Goal: Answer question/provide support: Share knowledge or assist other users

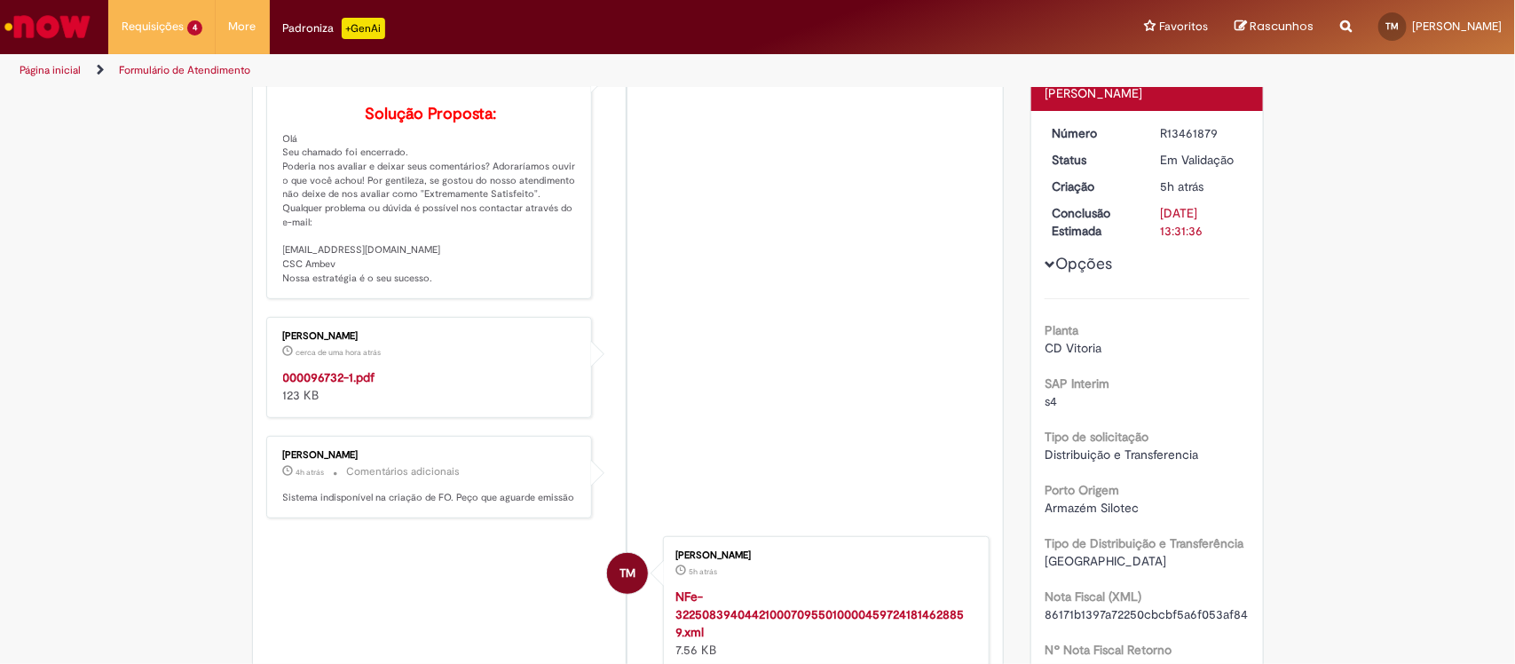
scroll to position [324, 0]
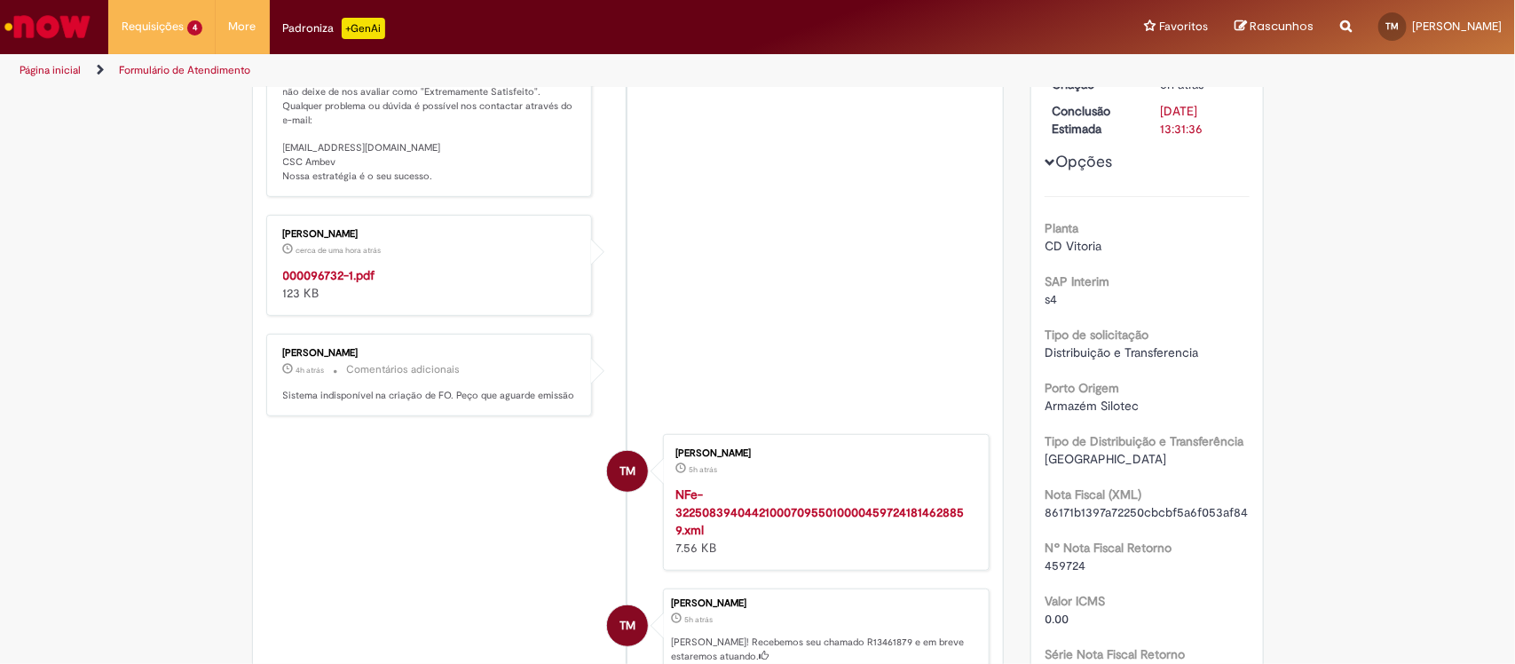
click at [328, 283] on strong "000096732-1.pdf" at bounding box center [329, 275] width 92 height 16
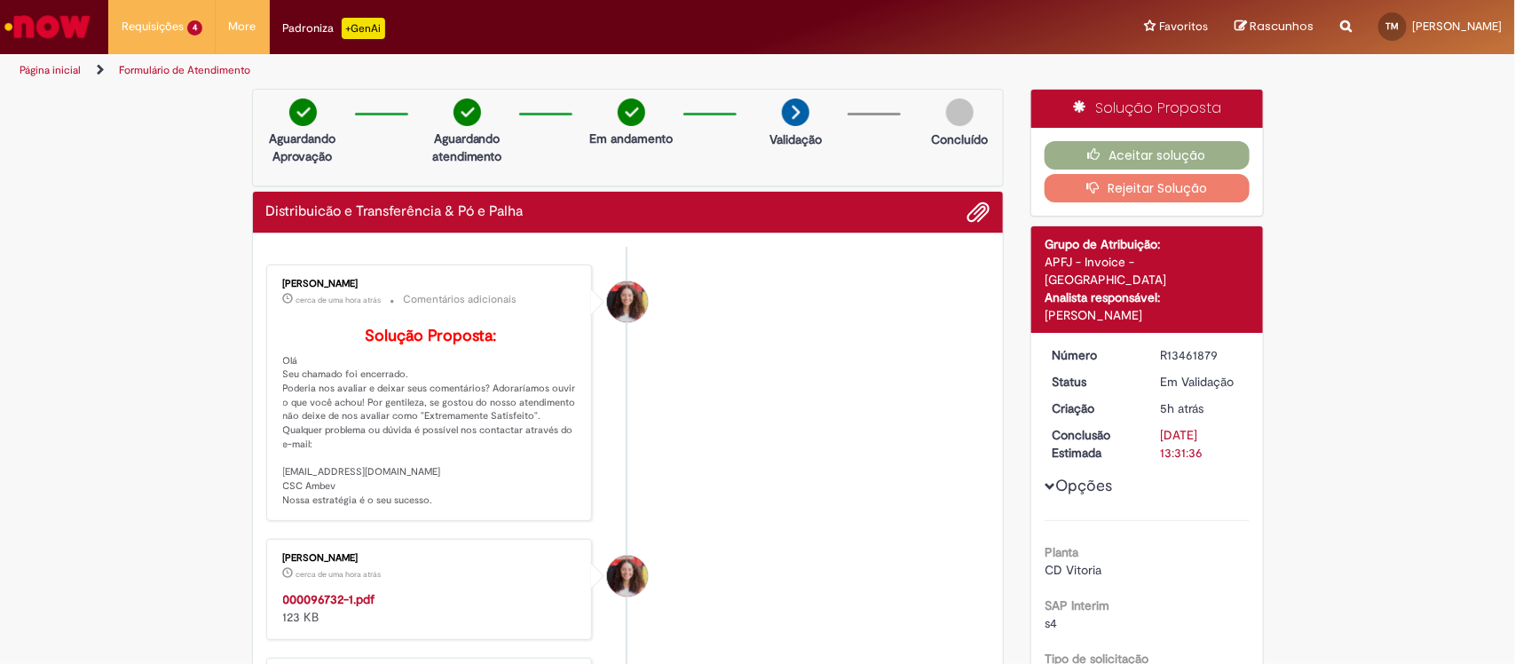
scroll to position [111, 0]
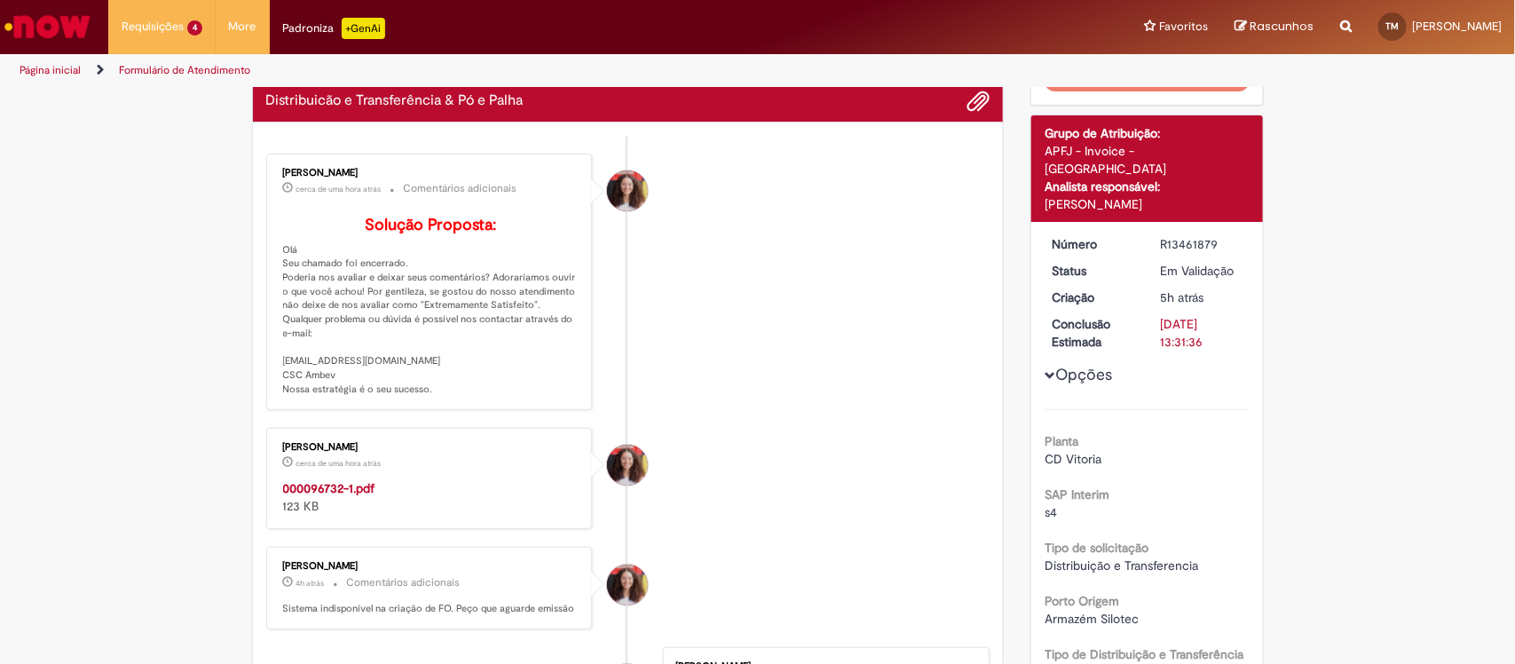
click at [320, 496] on strong "000096732-1.pdf" at bounding box center [329, 488] width 92 height 16
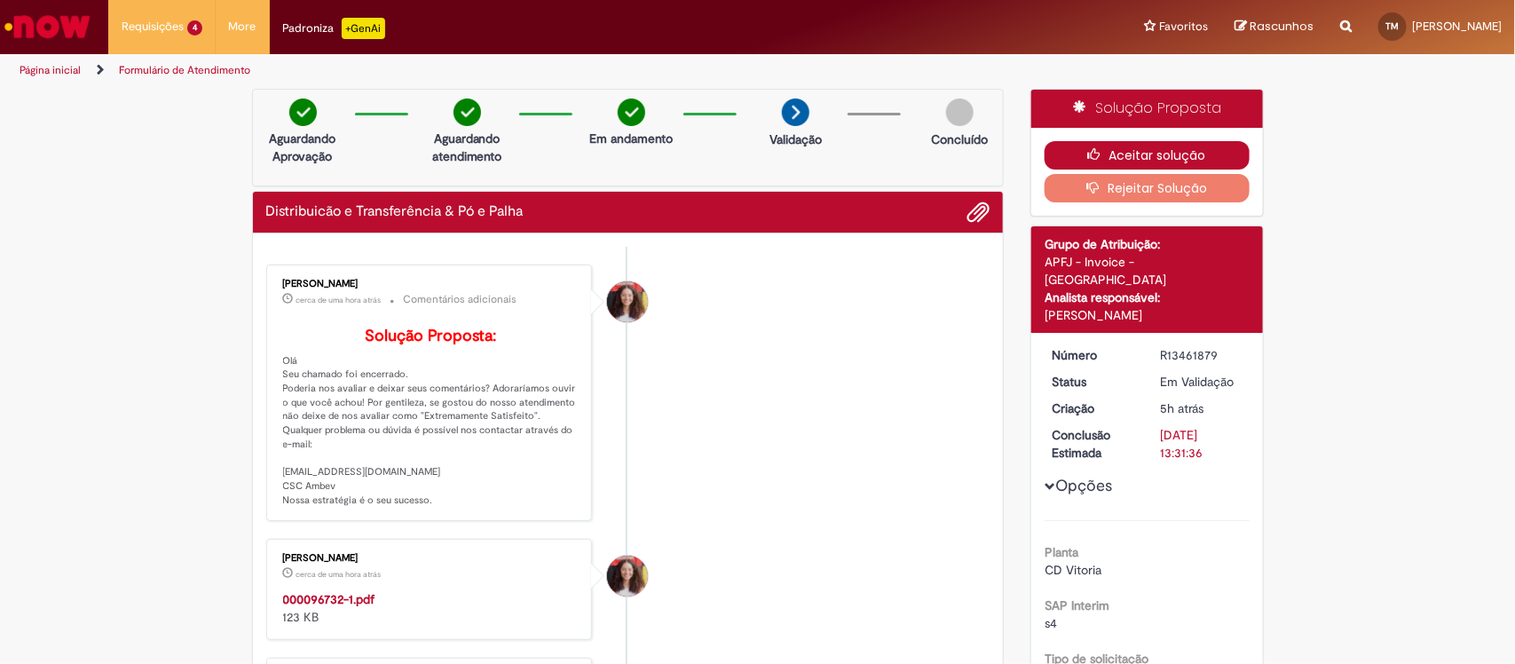
click at [1094, 155] on icon "button" at bounding box center [1098, 154] width 21 height 12
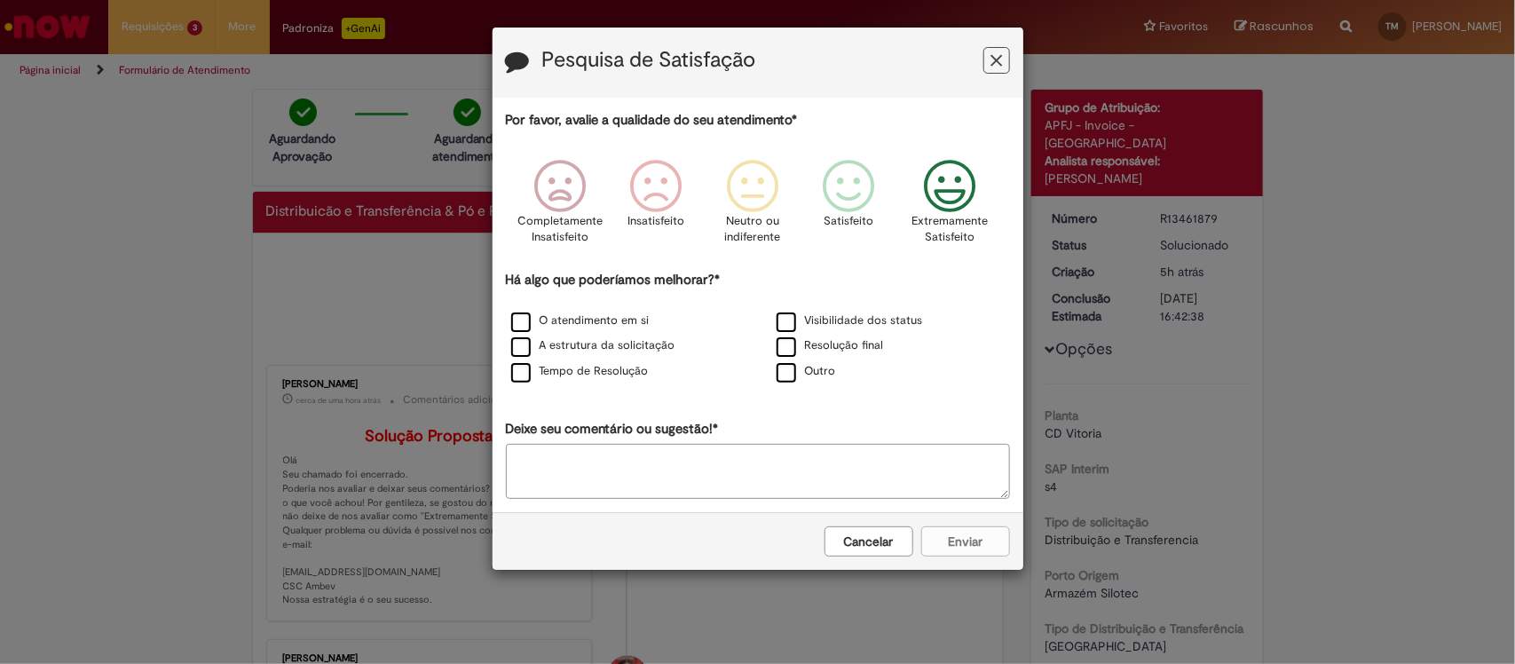
click at [927, 219] on p "Extremamente Satisfeito" at bounding box center [949, 229] width 76 height 33
click at [603, 352] on label "A estrutura da solicitação" at bounding box center [593, 345] width 164 height 17
click at [979, 547] on button "Enviar" at bounding box center [965, 541] width 89 height 30
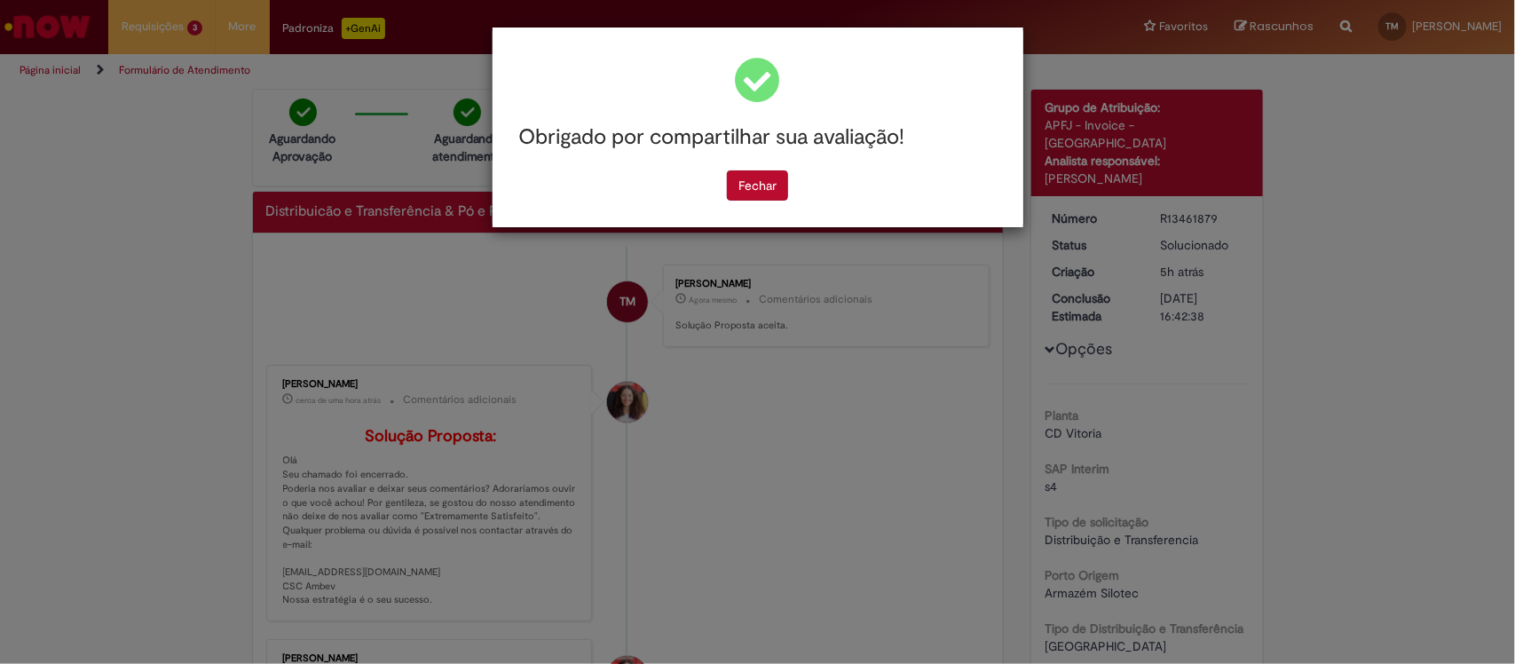
drag, startPoint x: 745, startPoint y: 182, endPoint x: 524, endPoint y: 165, distance: 221.6
click at [742, 179] on button "Fechar" at bounding box center [757, 185] width 61 height 30
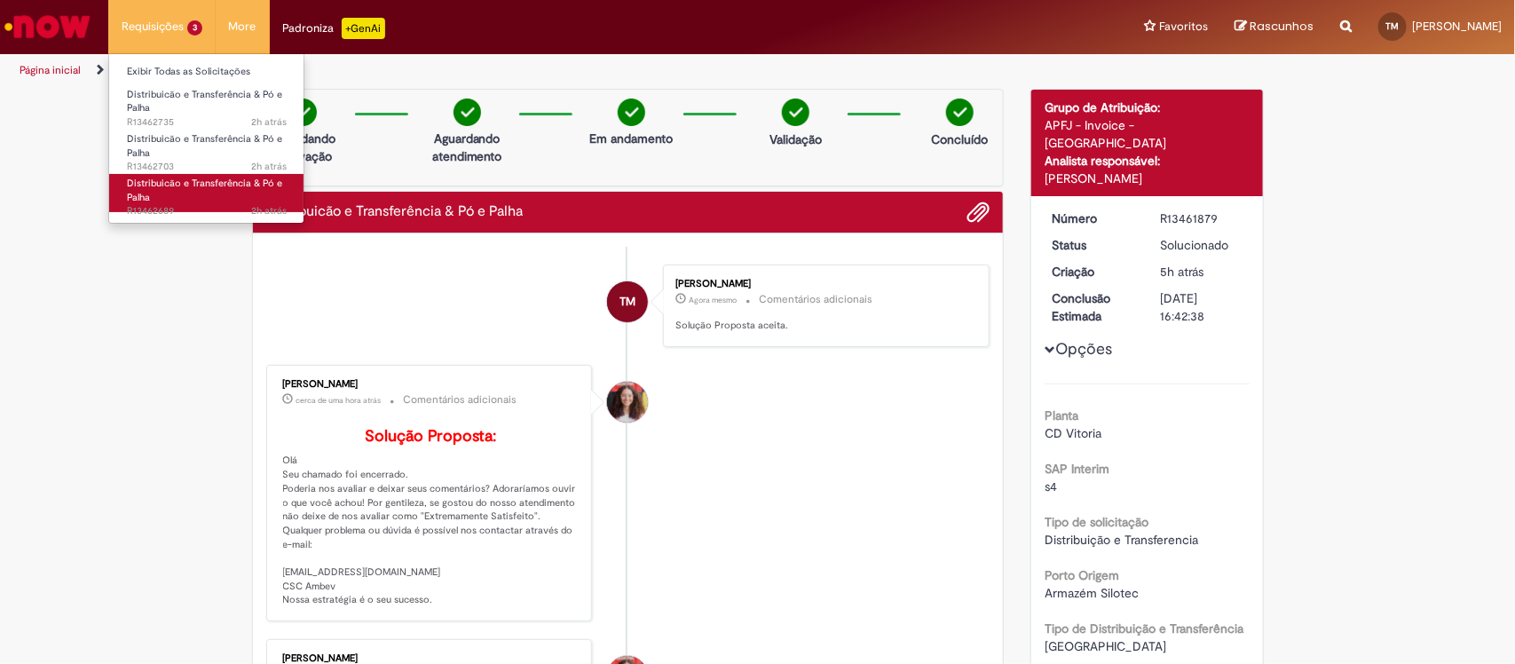
click at [182, 193] on link "Distribuicão e Transferência & Pó e Palha 2h atrás 2 horas atrás R13462689" at bounding box center [206, 193] width 195 height 38
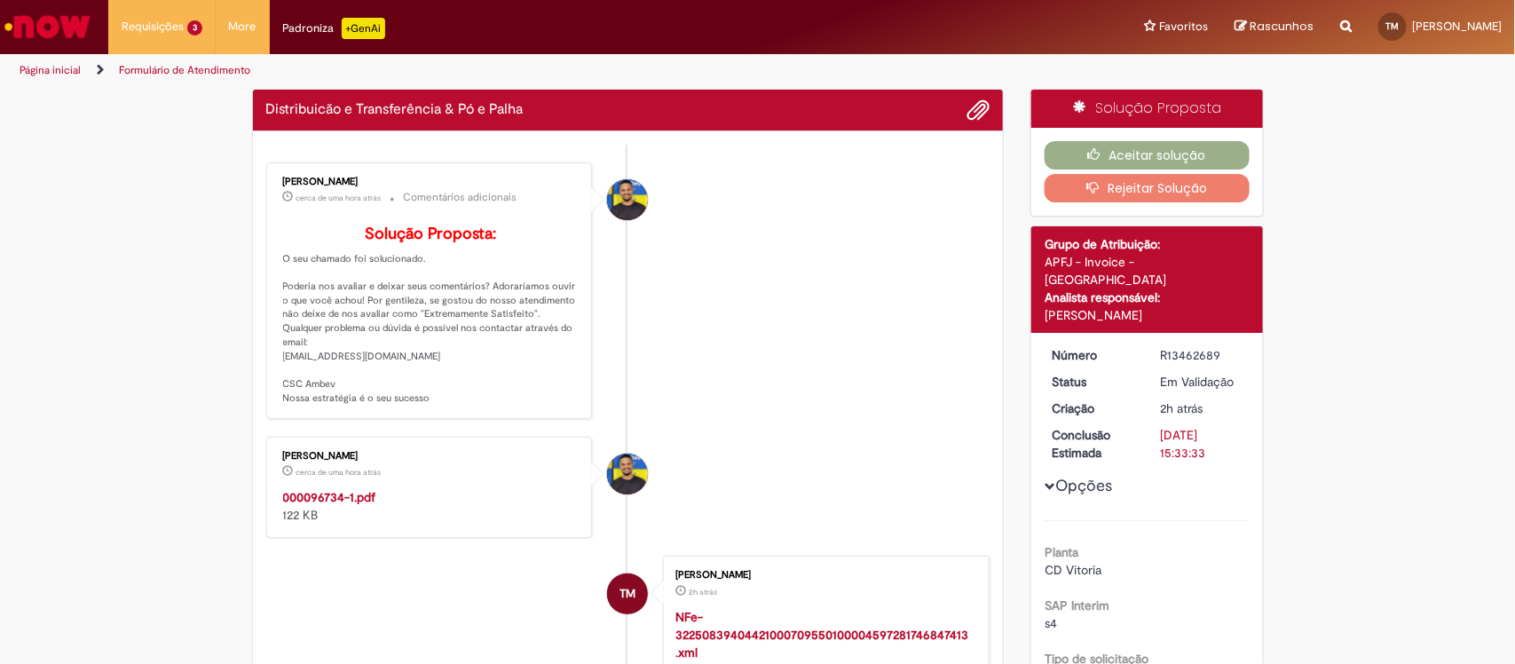
click at [329, 524] on ul "[PERSON_NAME] cerca de [PERSON_NAME] atrás cerca de [PERSON_NAME] atrás Comentá…" at bounding box center [628, 505] width 724 height 721
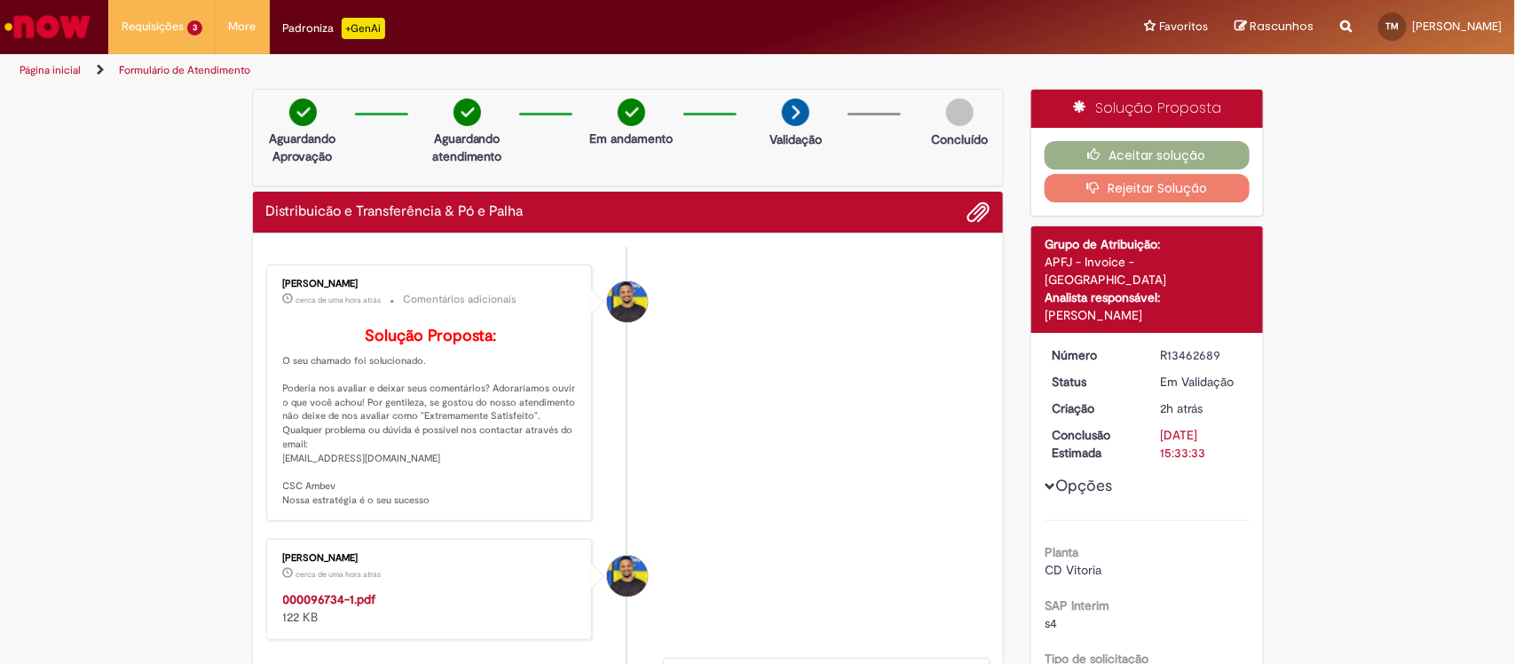
click at [320, 626] on div "000096734-1.pdf 122 KB" at bounding box center [430, 607] width 295 height 35
click at [320, 607] on strong "000096734-1.pdf" at bounding box center [329, 599] width 93 height 16
click at [1114, 148] on button "Aceitar solução" at bounding box center [1146, 155] width 205 height 28
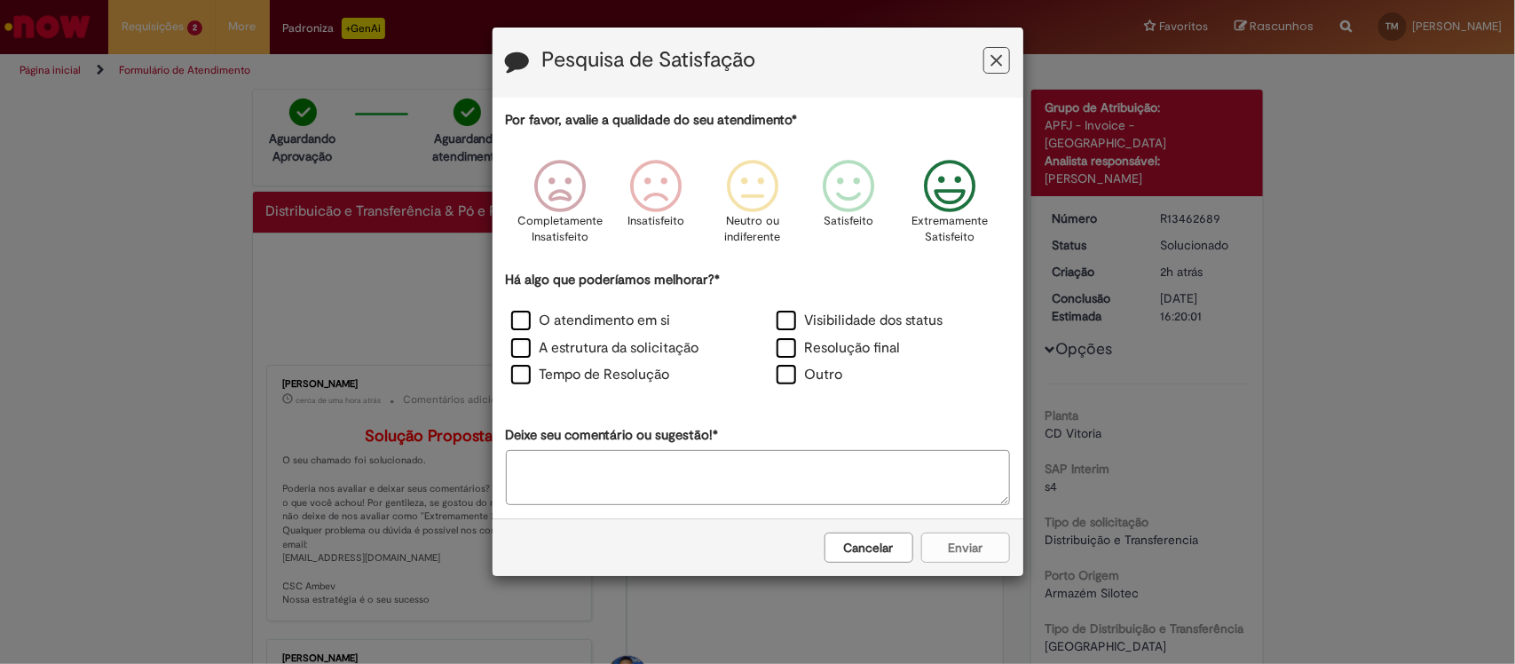
click at [968, 189] on icon "Feedback" at bounding box center [949, 186] width 67 height 53
click at [633, 357] on label "A estrutura da solicitação" at bounding box center [605, 348] width 188 height 20
click at [987, 535] on button "Enviar" at bounding box center [965, 547] width 89 height 30
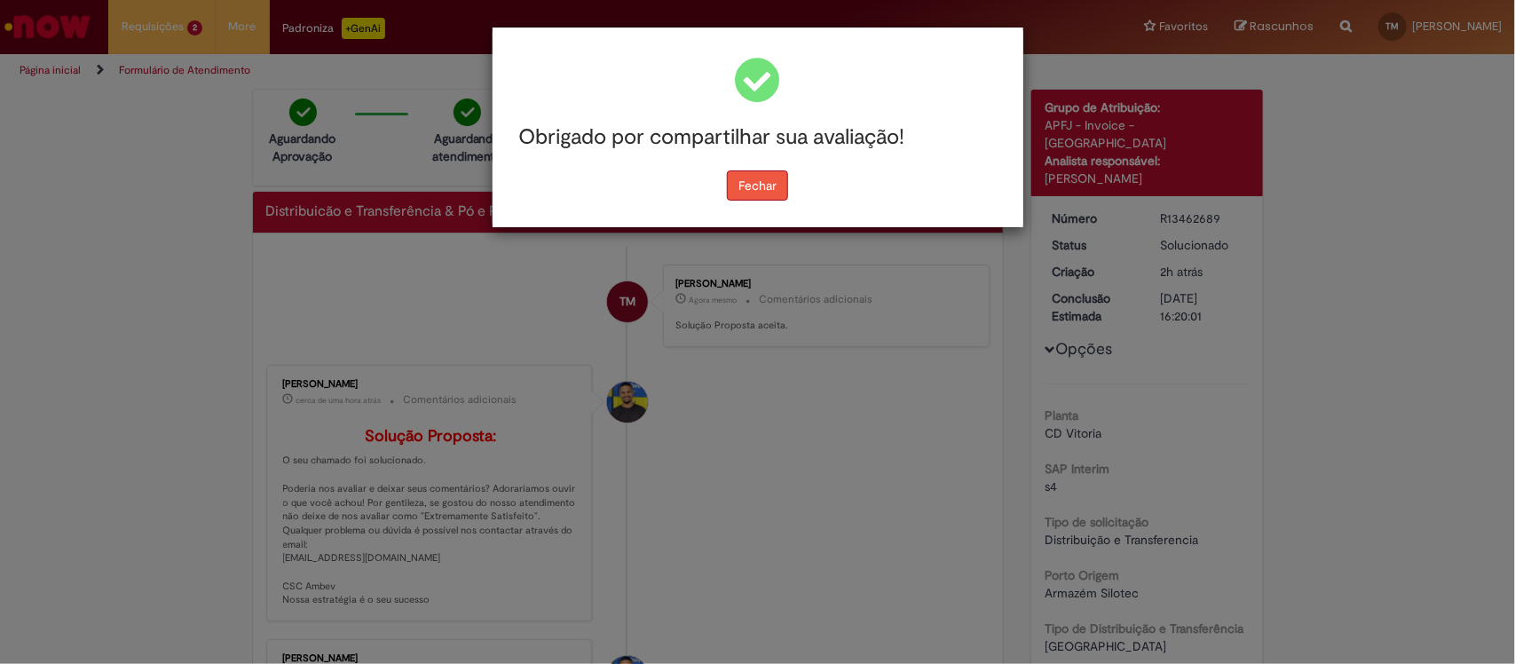
click at [743, 185] on button "Fechar" at bounding box center [757, 185] width 61 height 30
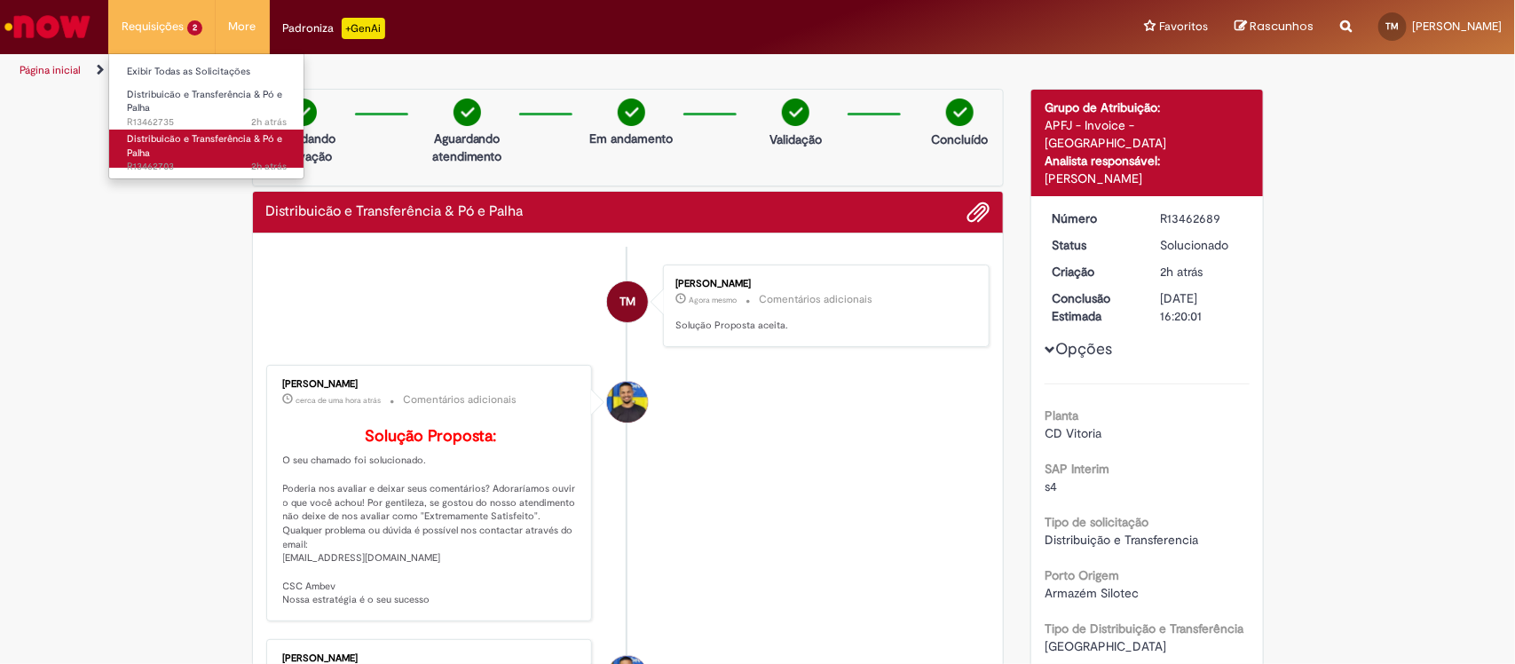
click at [165, 144] on span "Distribuicão e Transferência & Pó e Palha" at bounding box center [204, 146] width 155 height 28
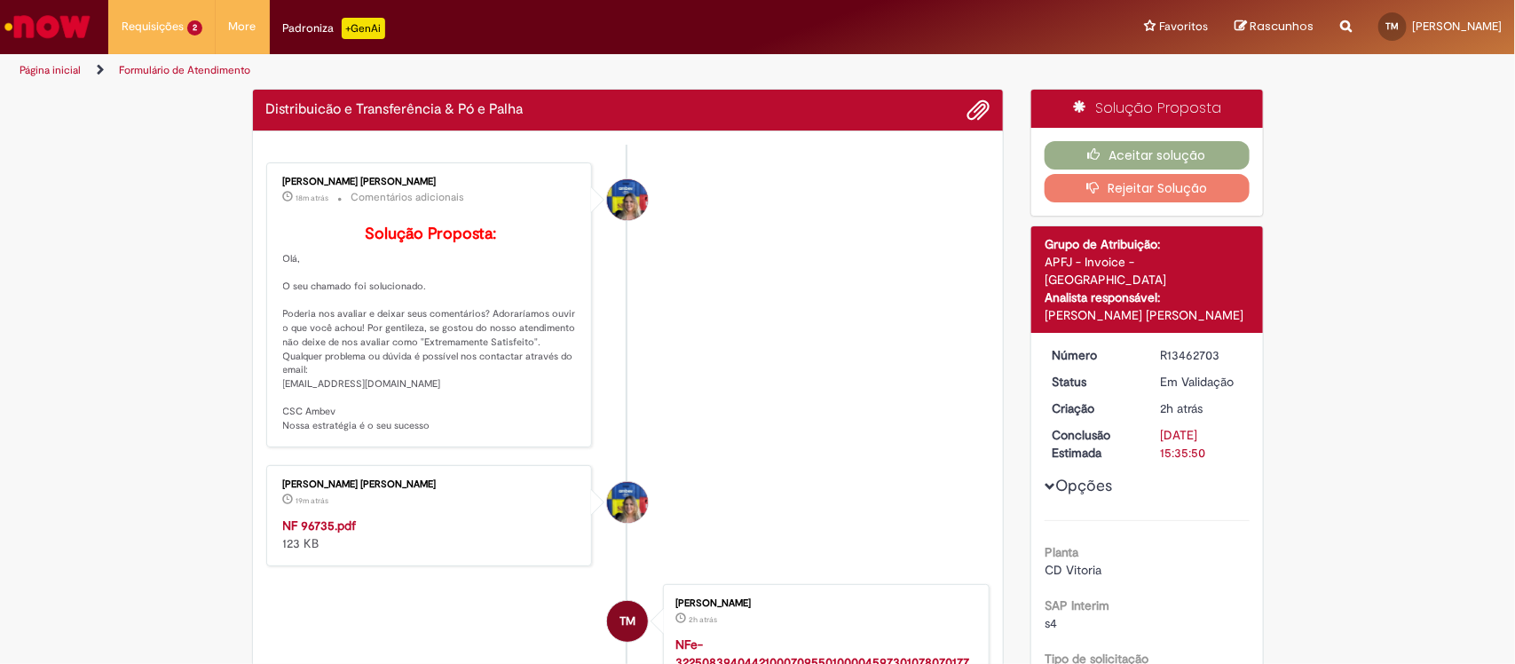
click at [317, 533] on strong "NF 96735.pdf" at bounding box center [320, 525] width 74 height 16
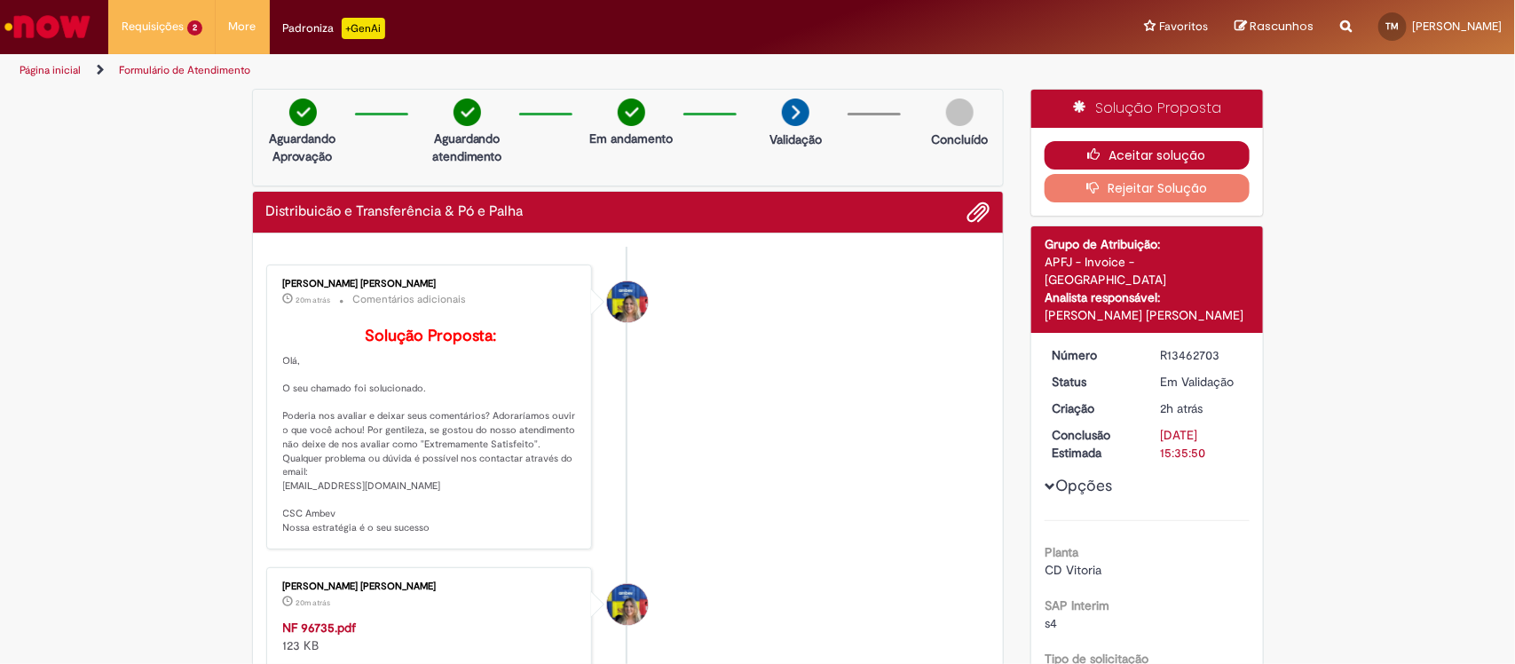
click at [1125, 153] on button "Aceitar solução" at bounding box center [1146, 155] width 205 height 28
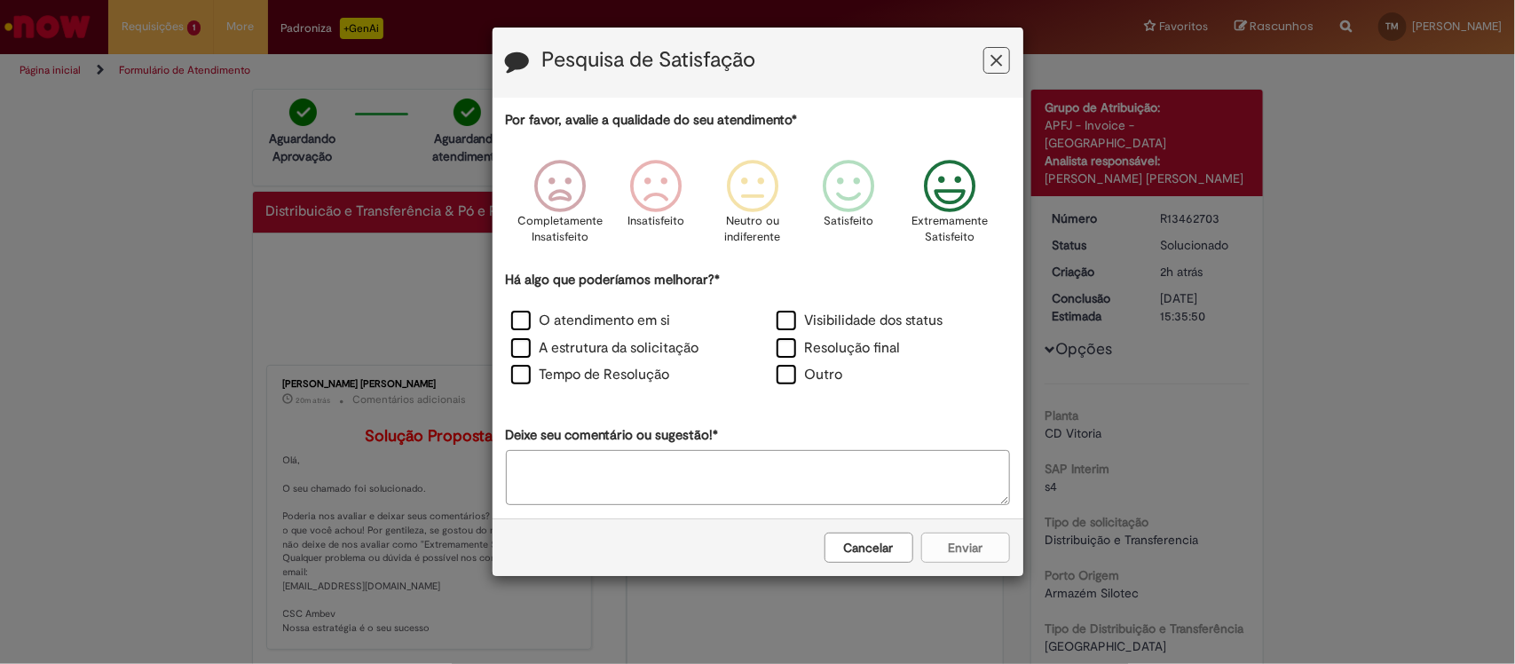
click at [955, 209] on icon "Feedback" at bounding box center [949, 186] width 67 height 53
click at [612, 335] on div "O atendimento em si" at bounding box center [625, 323] width 262 height 24
click at [641, 349] on label "A estrutura da solicitação" at bounding box center [605, 348] width 188 height 20
click at [924, 548] on button "Enviar" at bounding box center [965, 547] width 89 height 30
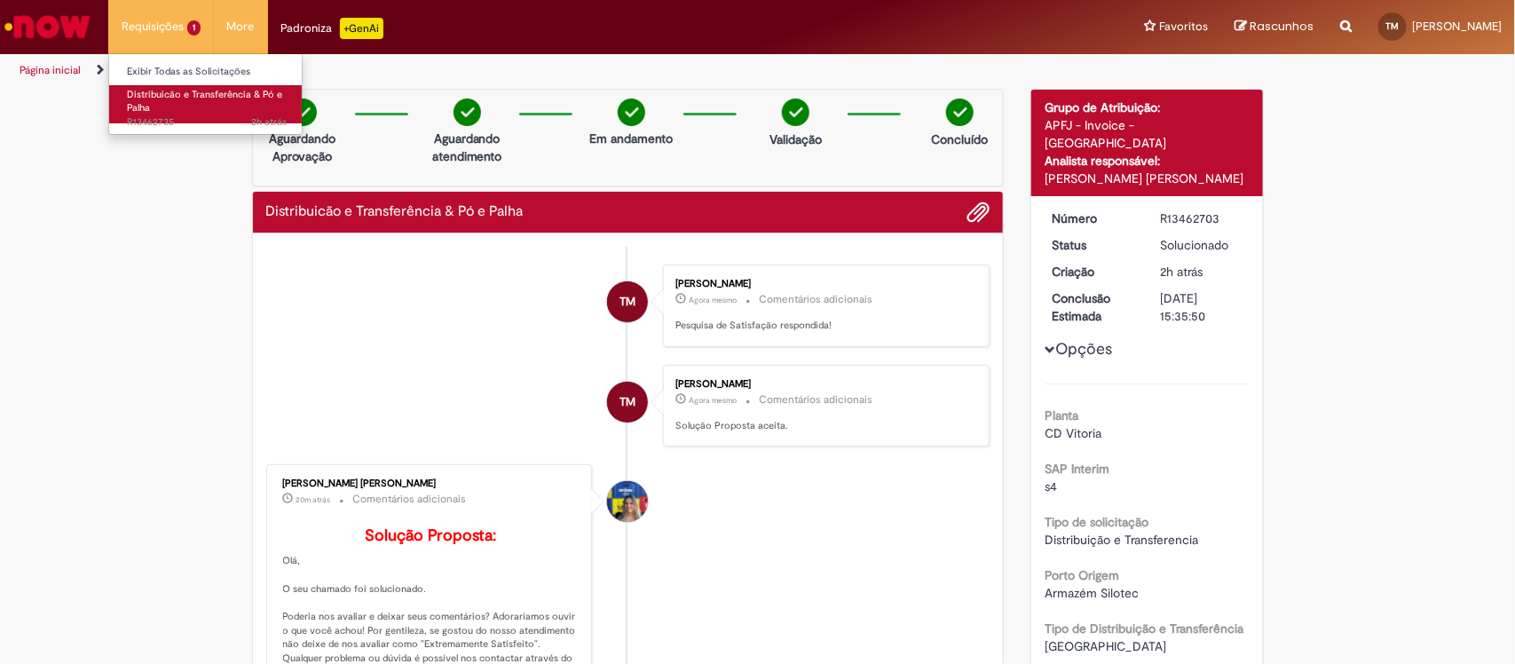
click at [178, 129] on span "2h atrás 2 horas atrás R13462735" at bounding box center [207, 122] width 160 height 14
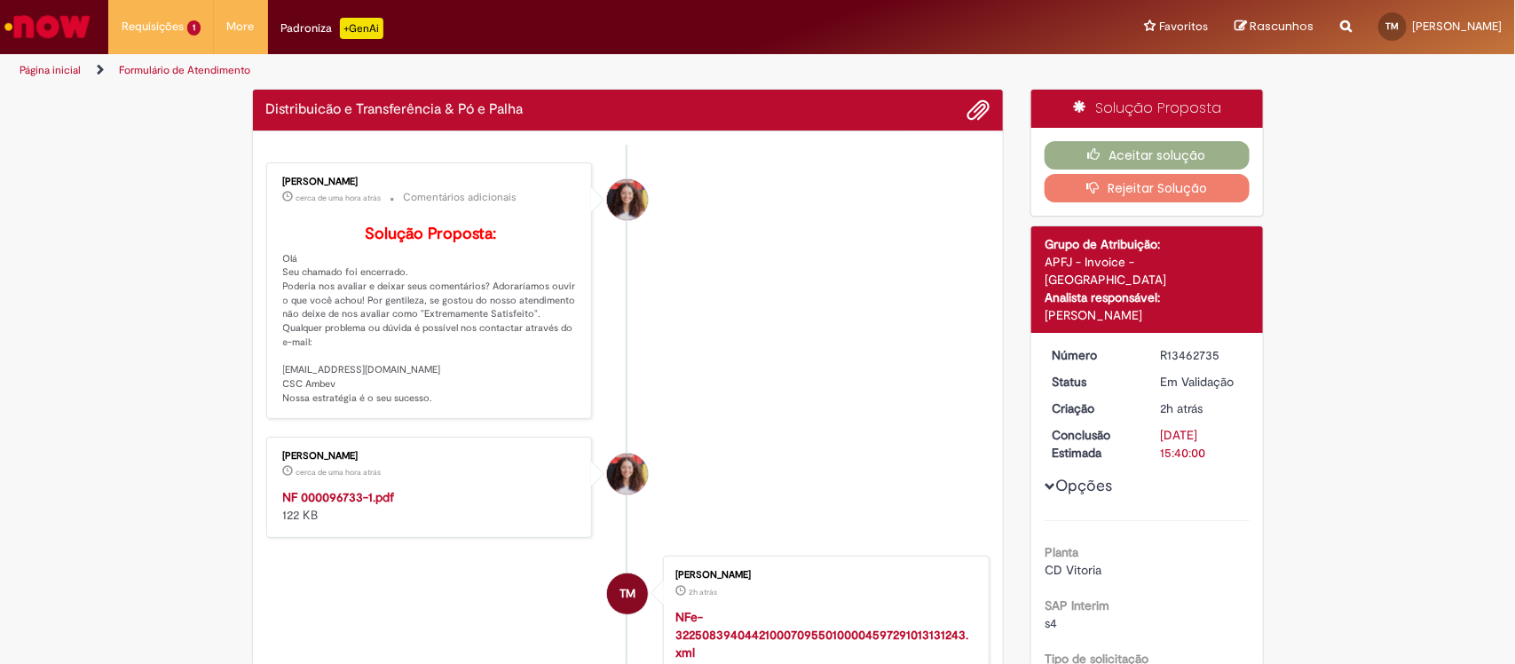
click at [330, 505] on strong "NF 000096733-1.pdf" at bounding box center [339, 497] width 112 height 16
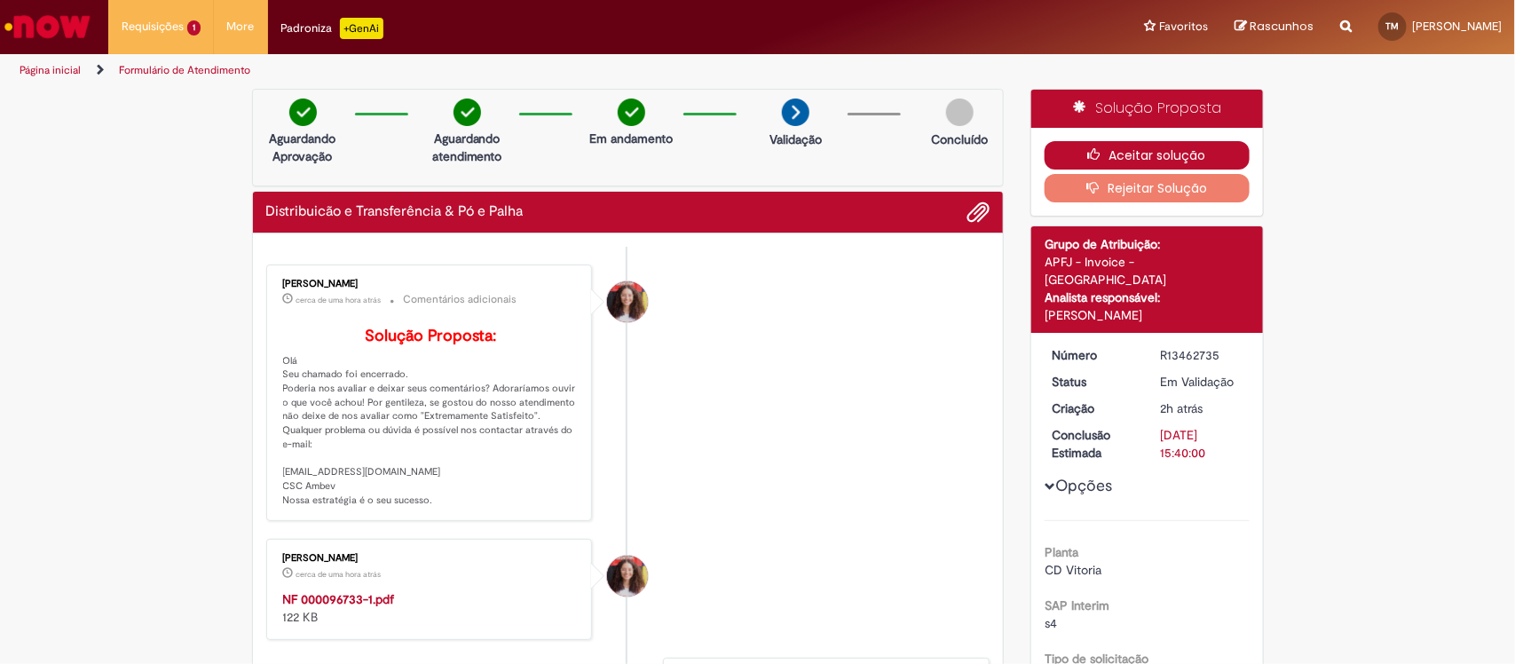
click at [1132, 152] on button "Aceitar solução" at bounding box center [1146, 155] width 205 height 28
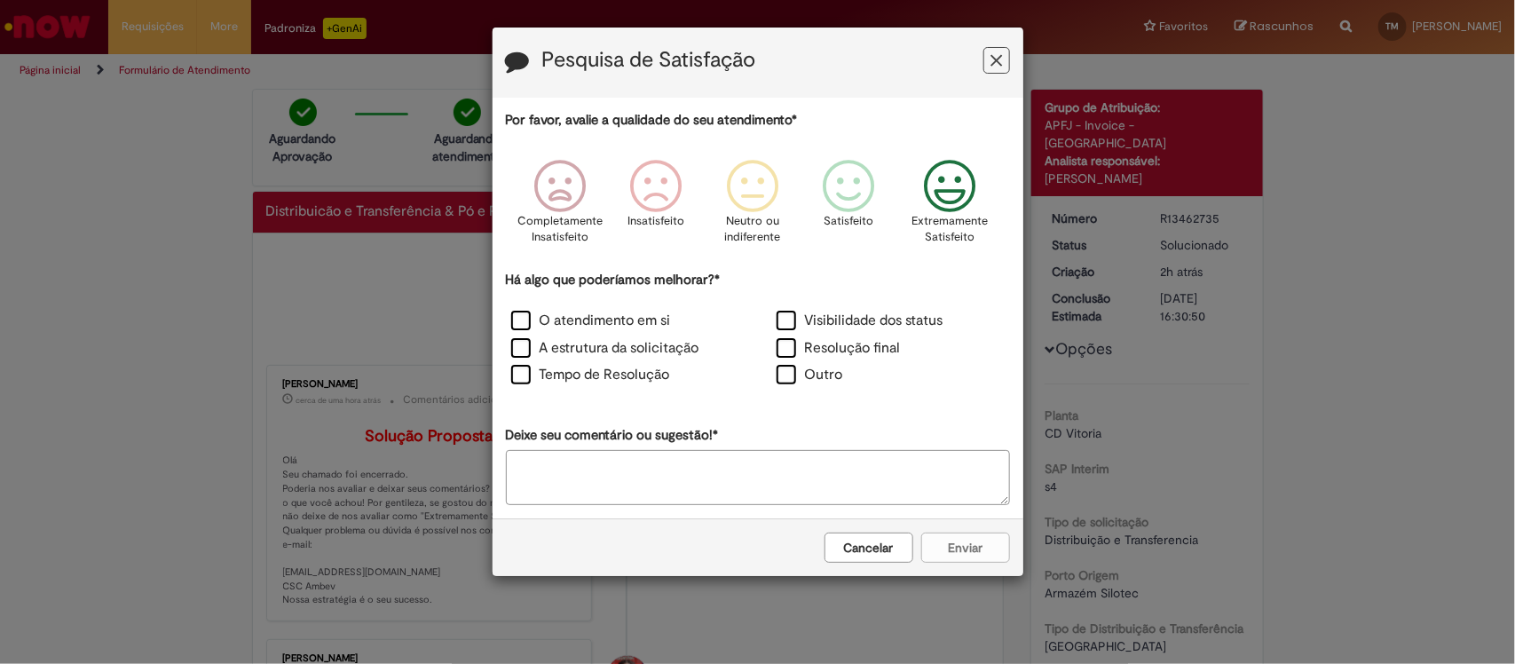
click at [912, 202] on div "Extremamente Satisfeito" at bounding box center [949, 207] width 101 height 122
click at [610, 342] on label "A estrutura da solicitação" at bounding box center [605, 348] width 188 height 20
click at [956, 555] on button "Enviar" at bounding box center [965, 547] width 89 height 30
